Goal: Find specific page/section: Find specific page/section

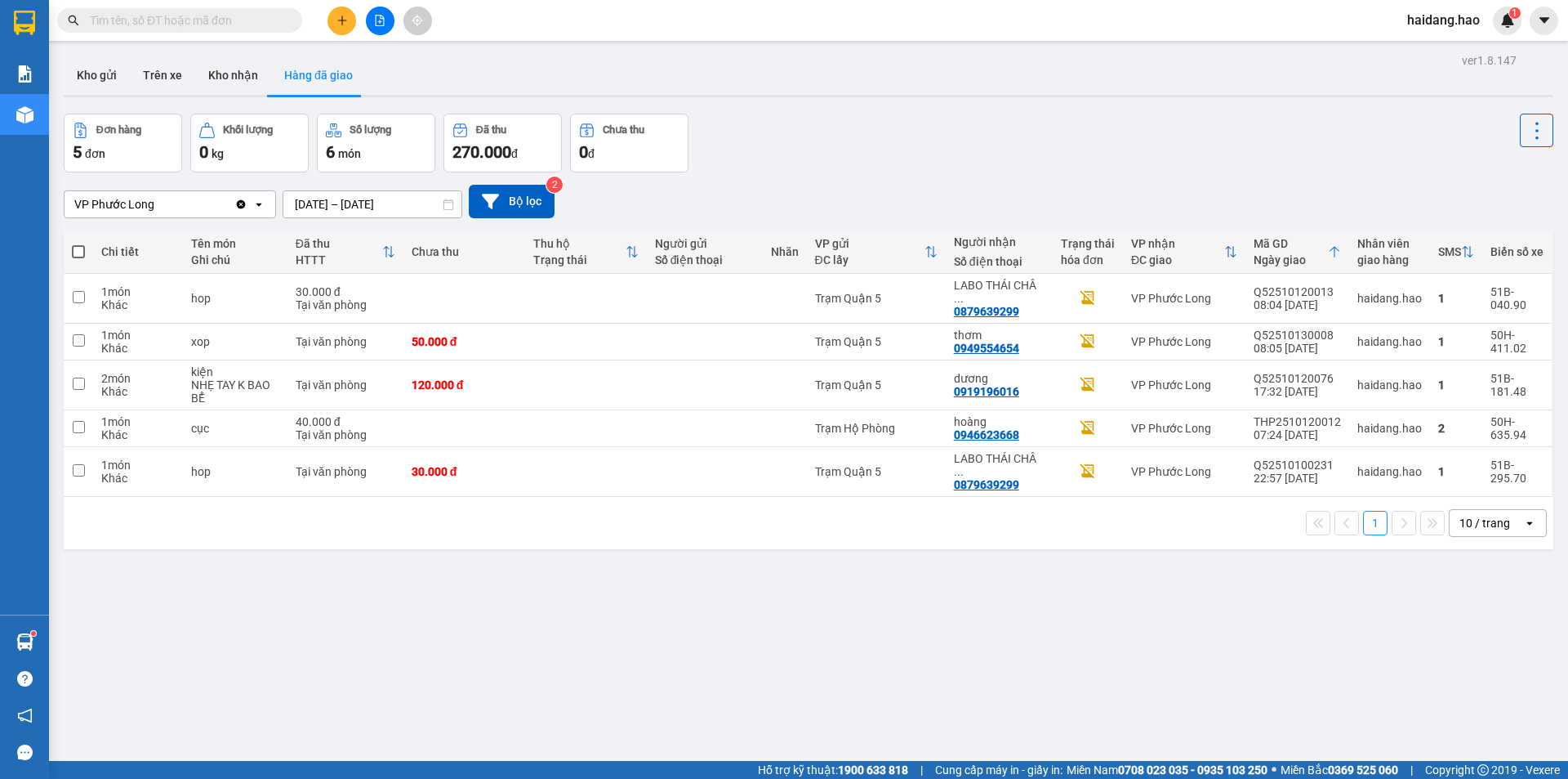
click at [153, 70] on button "Trên xe" at bounding box center [162, 75] width 66 height 40
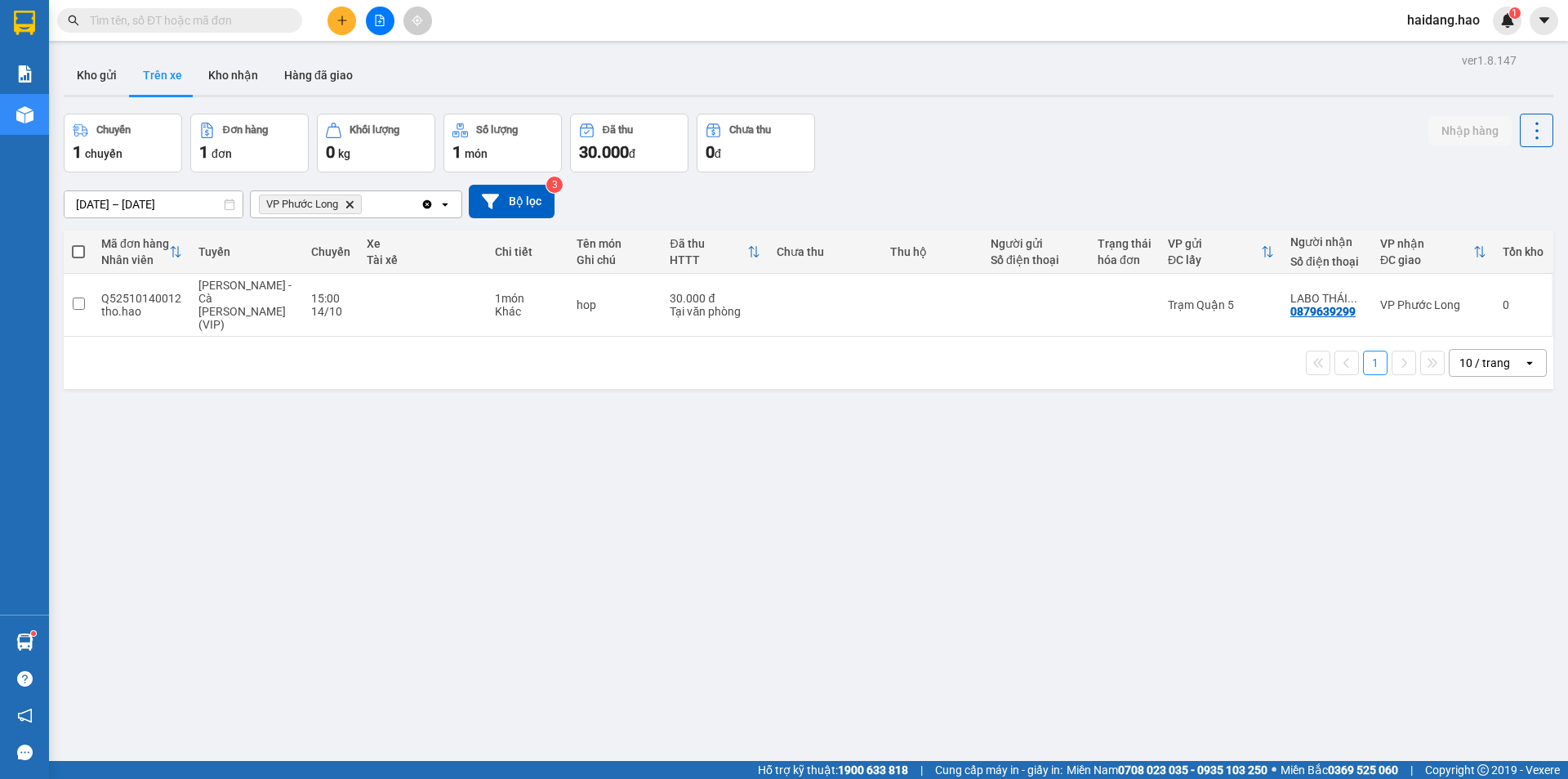
click at [130, 56] on button "Trên xe" at bounding box center [162, 75] width 66 height 40
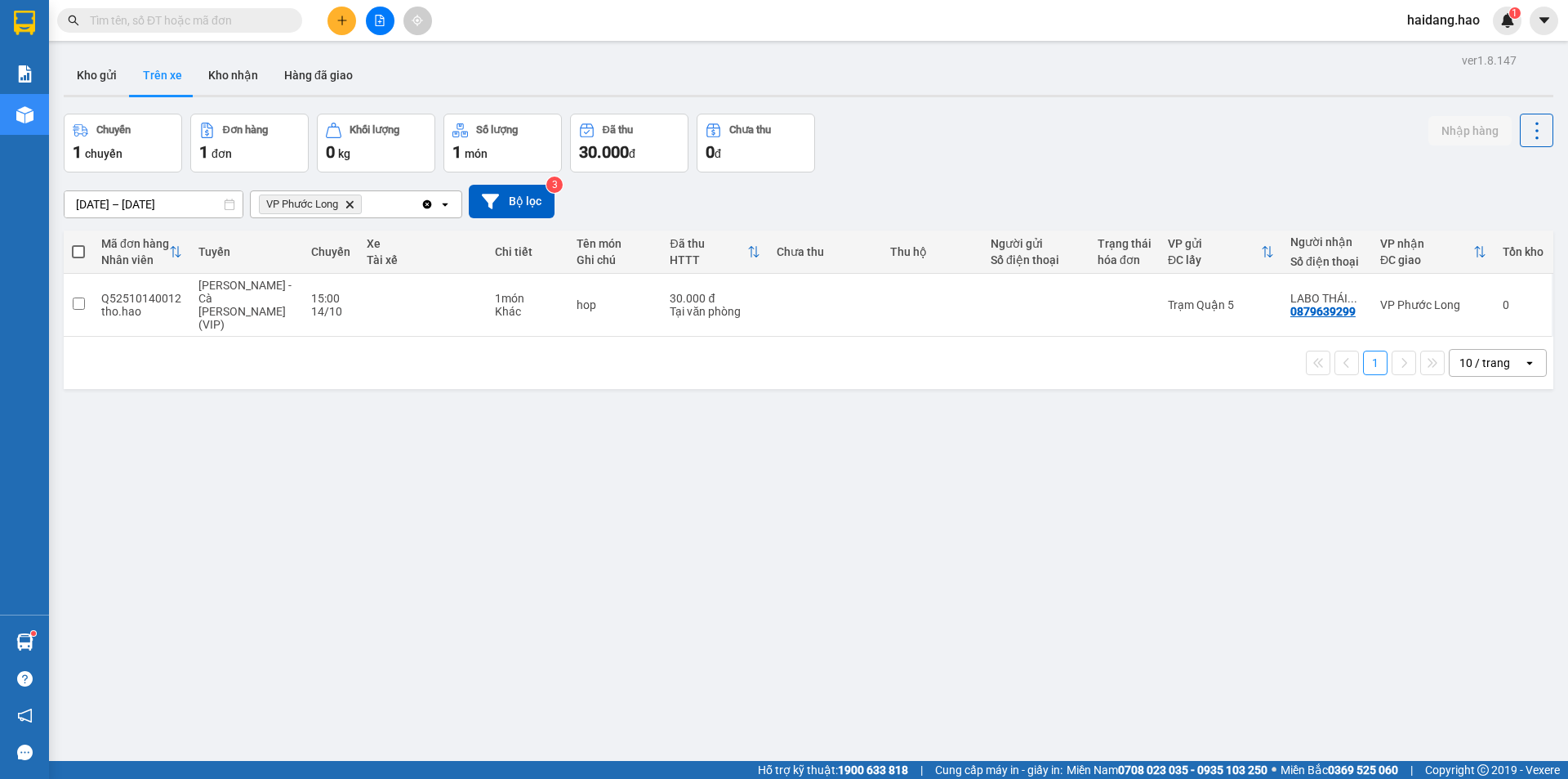
click at [130, 56] on button "Trên xe" at bounding box center [162, 75] width 66 height 40
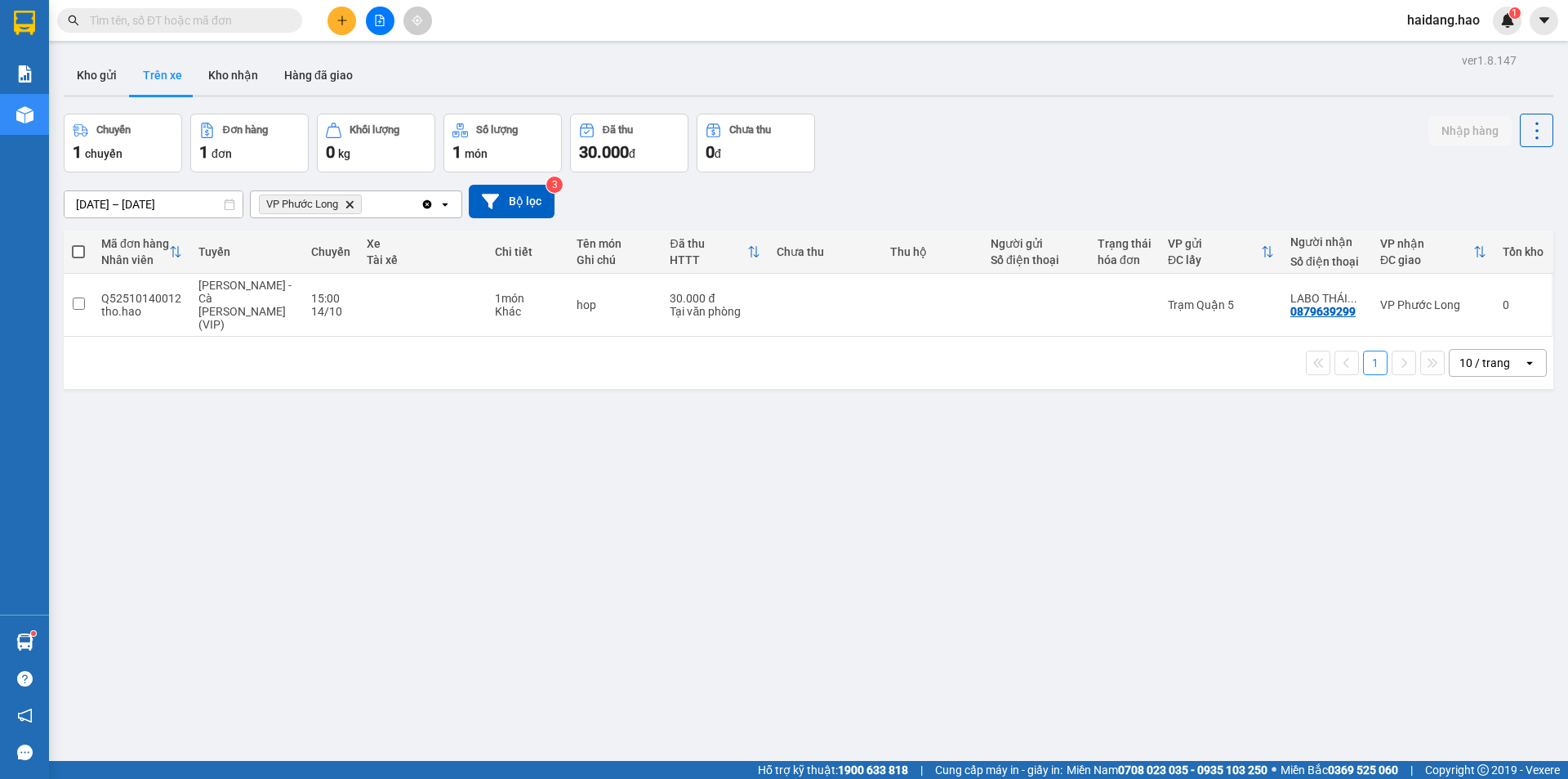
click at [130, 56] on button "Trên xe" at bounding box center [162, 75] width 66 height 40
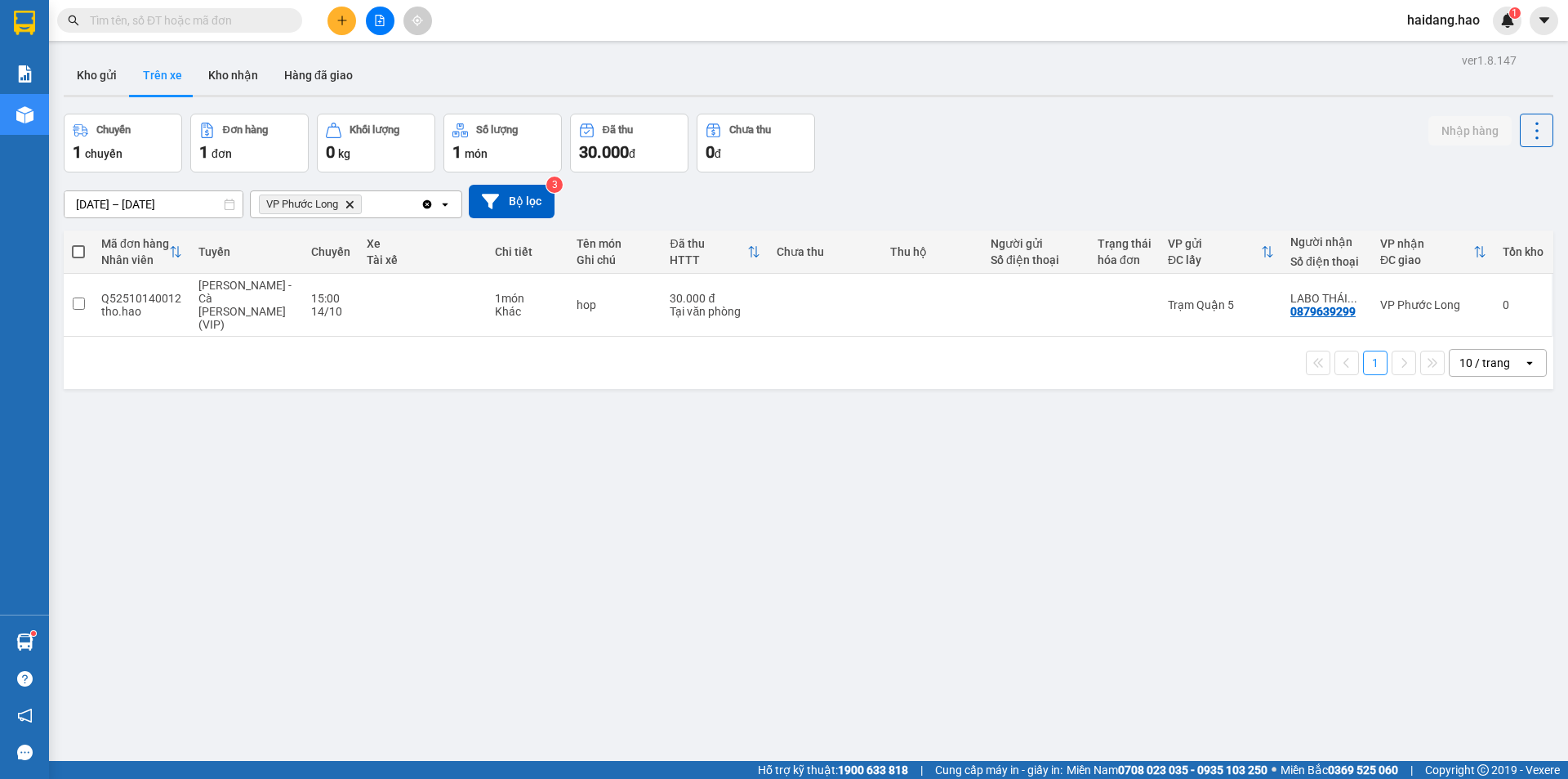
click at [130, 56] on button "Trên xe" at bounding box center [162, 75] width 66 height 40
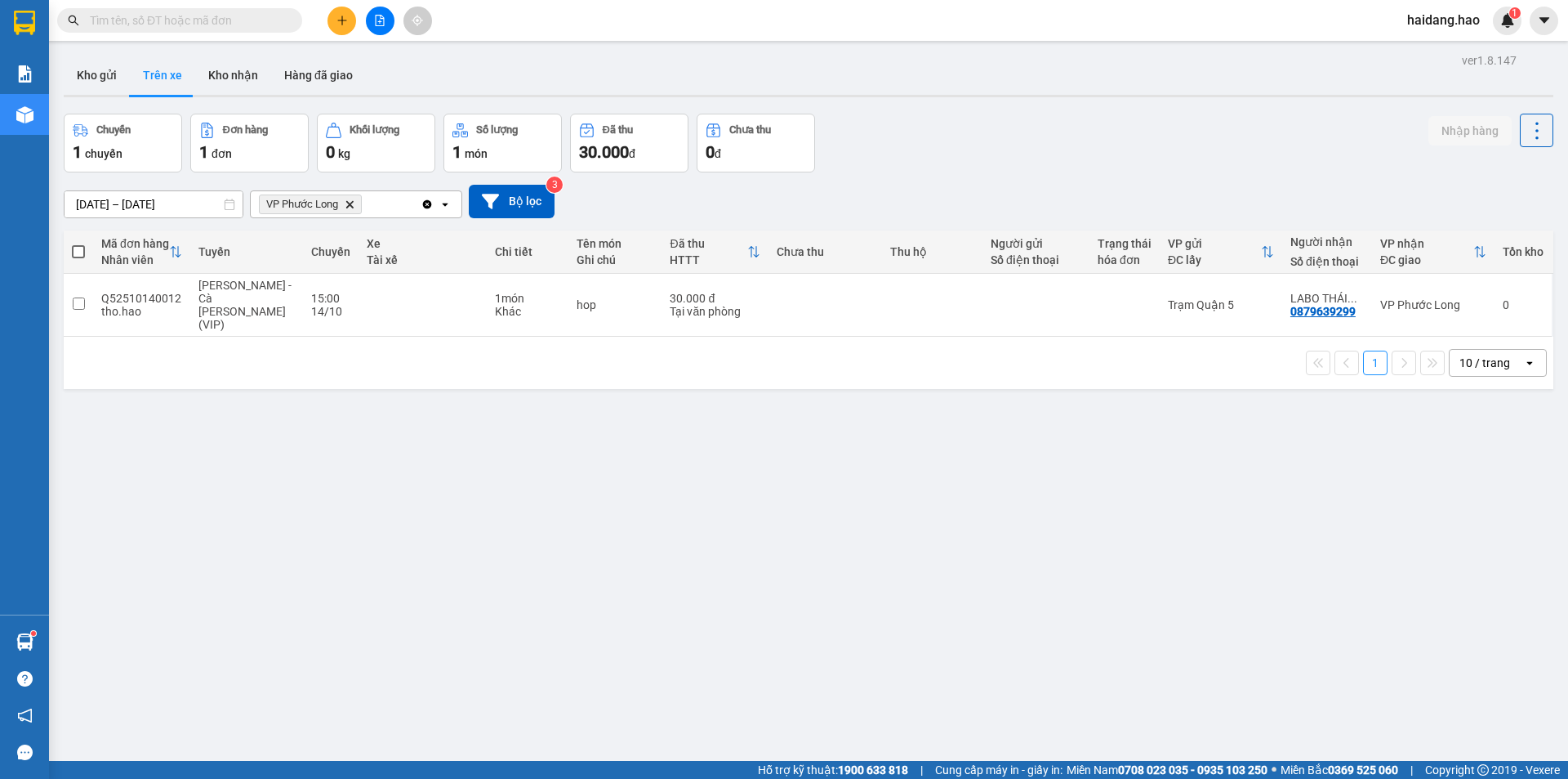
click at [130, 56] on button "Trên xe" at bounding box center [162, 75] width 66 height 40
click at [241, 66] on button "Kho nhận" at bounding box center [233, 75] width 76 height 40
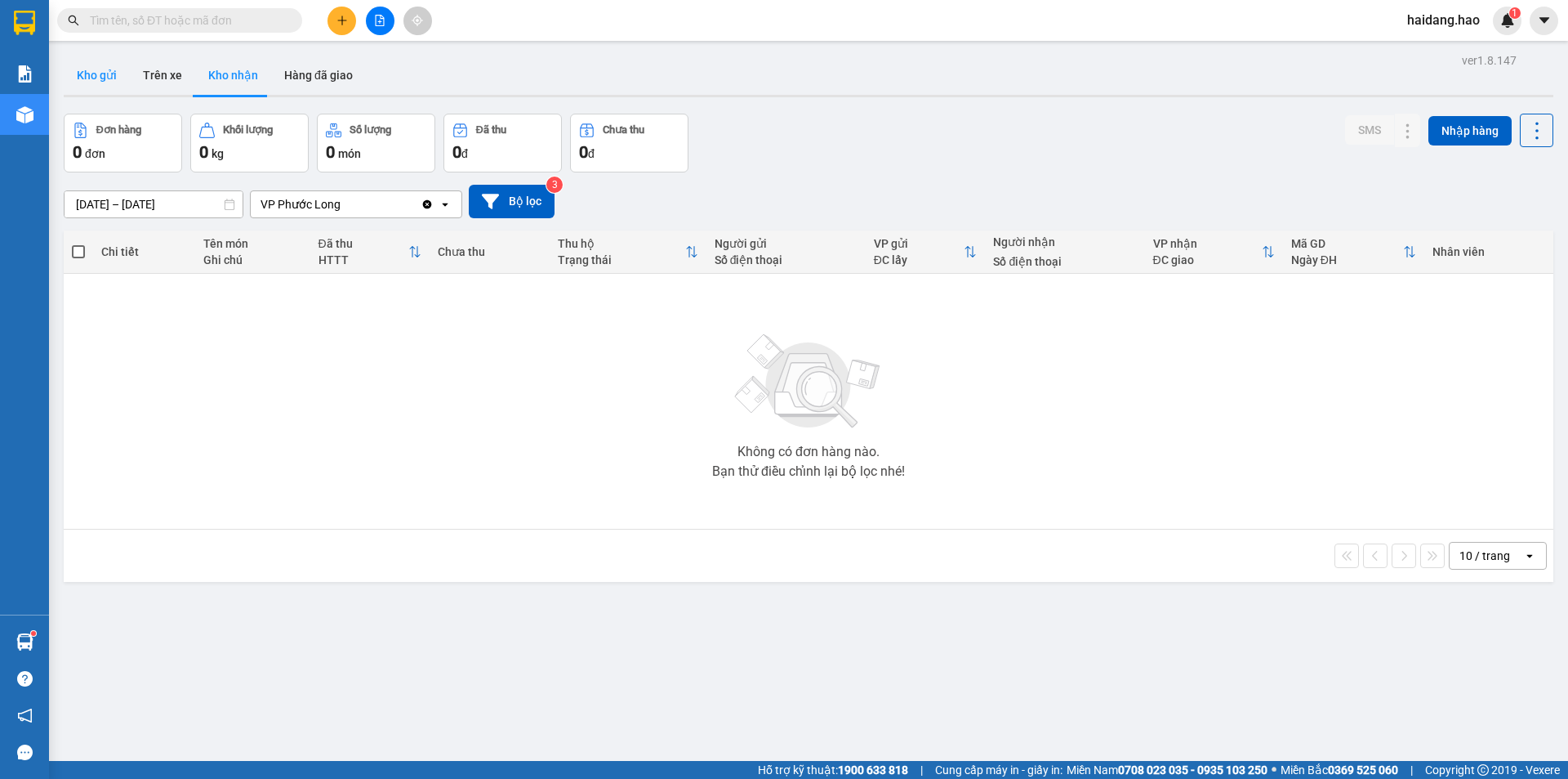
click at [90, 69] on button "Kho gửi" at bounding box center [97, 75] width 66 height 40
click at [209, 73] on button "Kho nhận" at bounding box center [233, 75] width 76 height 40
click at [150, 73] on button "Trên xe" at bounding box center [162, 75] width 66 height 40
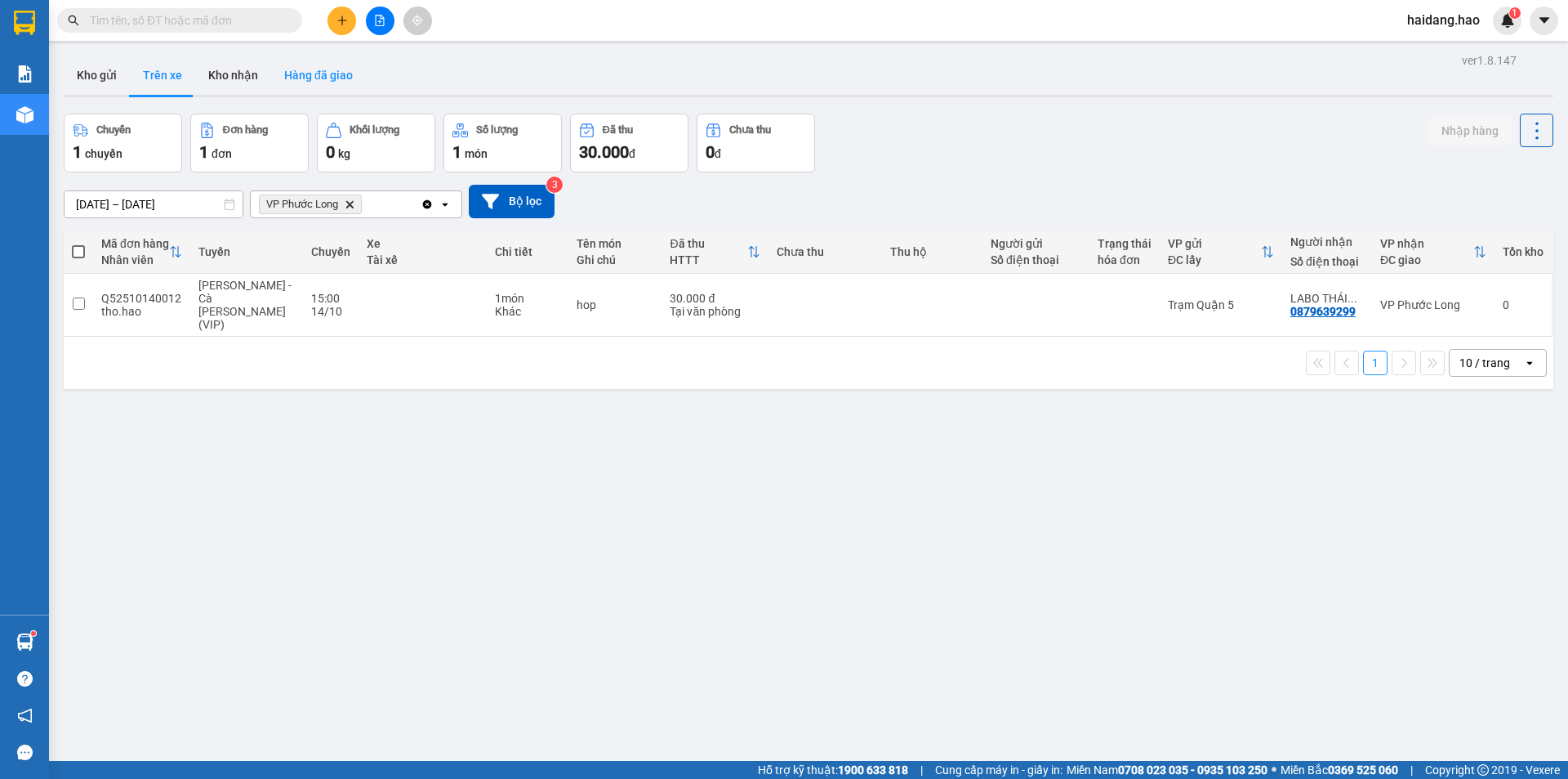
click at [300, 72] on button "Hàng đã giao" at bounding box center [318, 75] width 95 height 40
